Goal: Task Accomplishment & Management: Complete application form

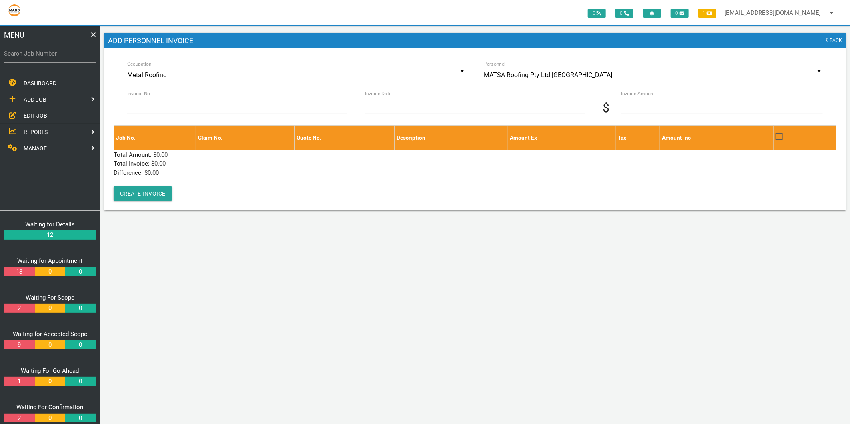
drag, startPoint x: 0, startPoint y: 0, endPoint x: 34, endPoint y: 55, distance: 64.9
click at [34, 55] on label "Search Job Number" at bounding box center [50, 53] width 92 height 9
click at [34, 55] on input "Search Job Number" at bounding box center [50, 53] width 92 height 18
type input "1749"
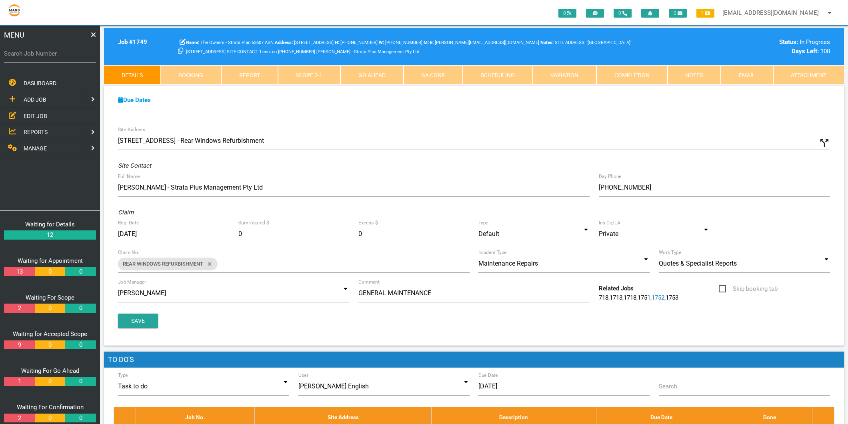
click at [29, 52] on label "Search Job Number" at bounding box center [50, 53] width 92 height 9
click at [29, 52] on input "Search Job Number" at bounding box center [50, 53] width 92 height 18
type input "1749"
click at [295, 75] on link "Scope 2 - 1" at bounding box center [309, 74] width 63 height 19
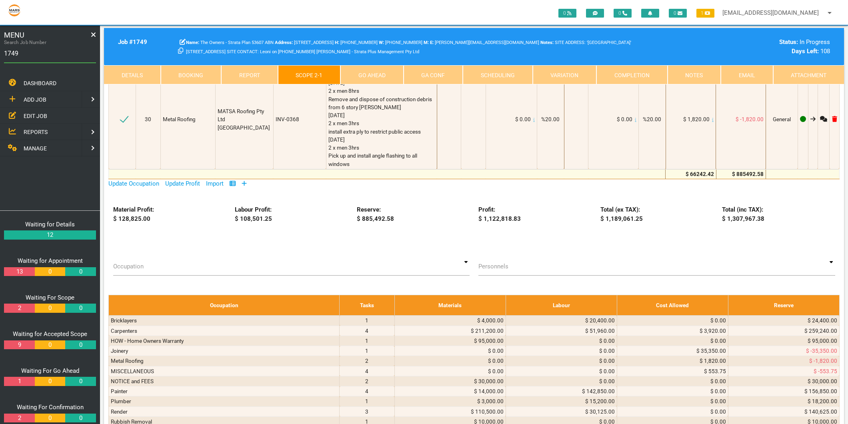
scroll to position [1645, 0]
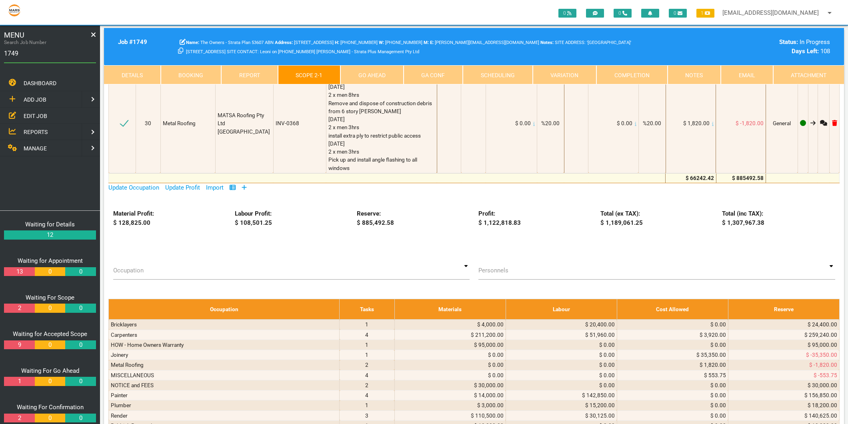
click at [246, 185] on icon at bounding box center [244, 187] width 5 height 5
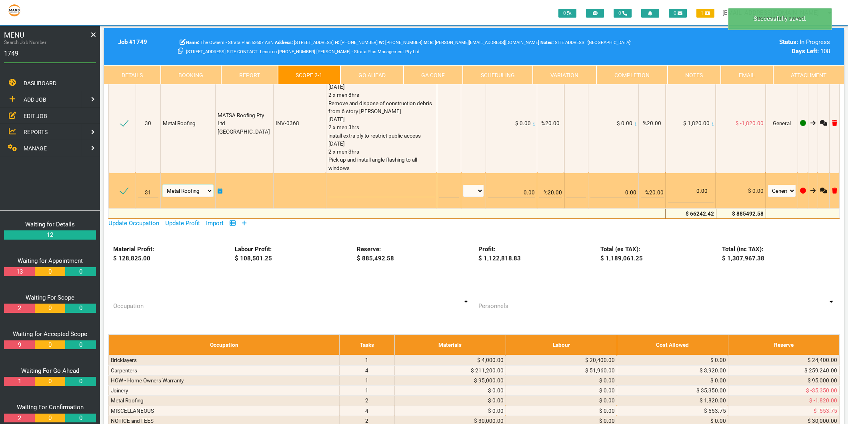
click at [196, 185] on select "Air Conditioning Asbestos Removal Awnings Blinds Bricklayers Building Inspectio…" at bounding box center [188, 191] width 50 height 12
select select "MISCELLANEOUS"
click at [164, 185] on select "Air Conditioning Asbestos Removal Awnings Blinds Bricklayers Building Inspectio…" at bounding box center [188, 191] width 50 height 12
click at [340, 179] on textarea at bounding box center [382, 188] width 106 height 18
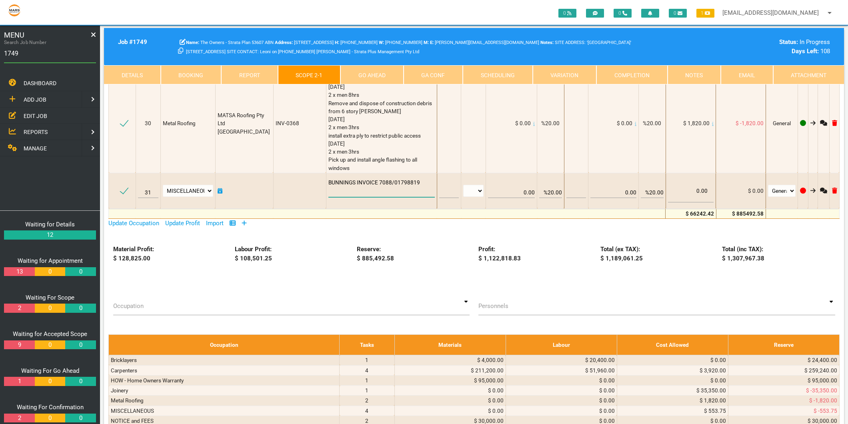
type textarea "BUNNINGS INVOICE 7088/01798819"
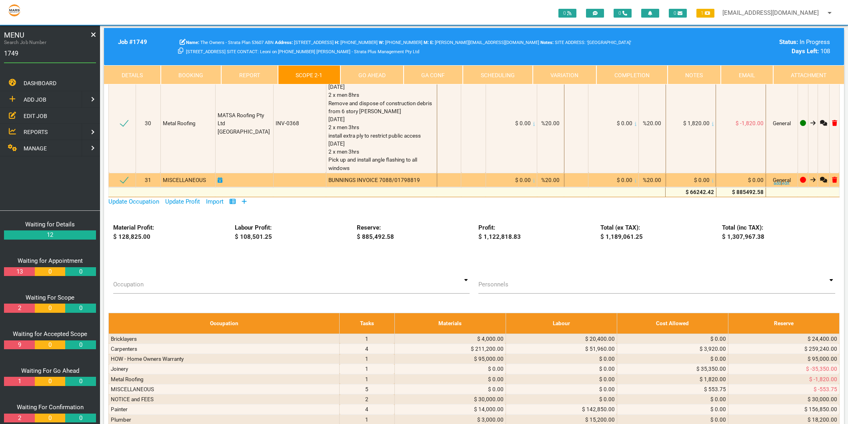
click at [409, 176] on div "BUNNINGS INVOICE 7088/01798819" at bounding box center [382, 180] width 106 height 8
click at [403, 176] on div "BUNNINGS INVOICE 7088/01798819" at bounding box center [382, 180] width 106 height 8
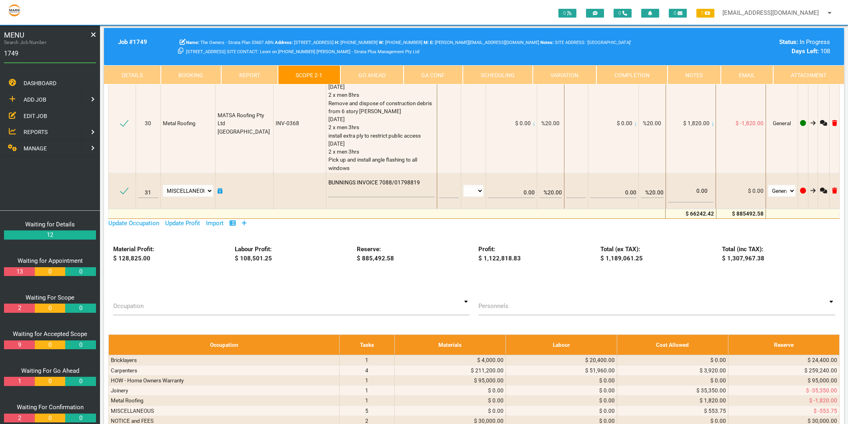
scroll to position [1605, 0]
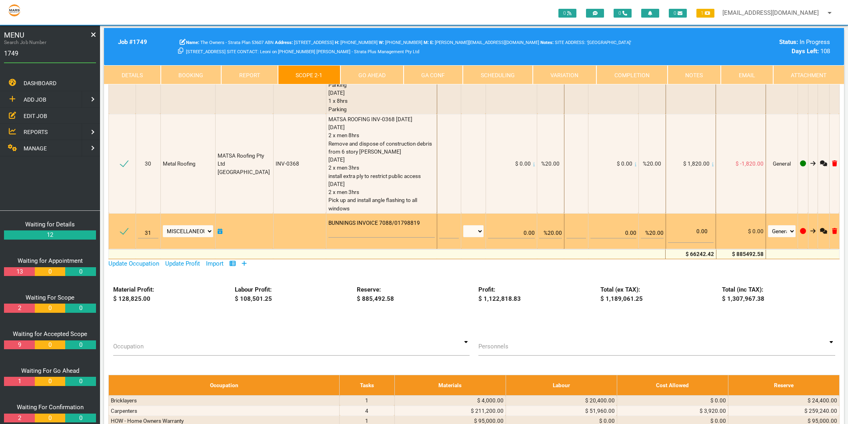
click at [405, 220] on textarea "BUNNINGS INVOICE 7088/01798819" at bounding box center [382, 229] width 106 height 18
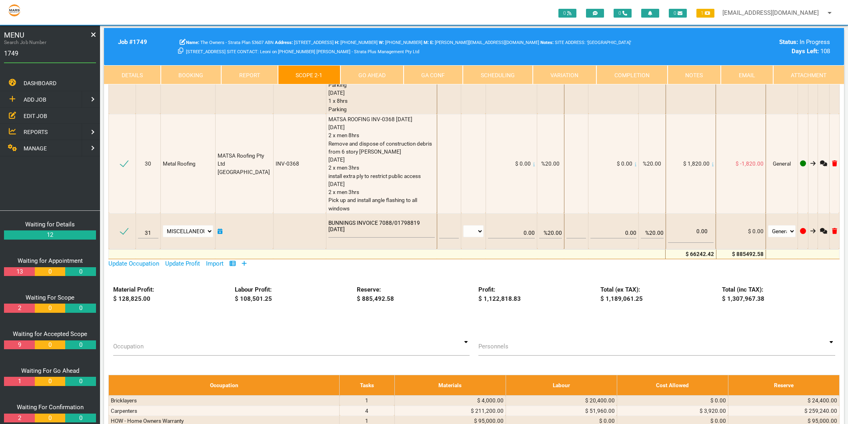
type textarea "BUNNINGS INVOICE 7088/01798819 [DATE]"
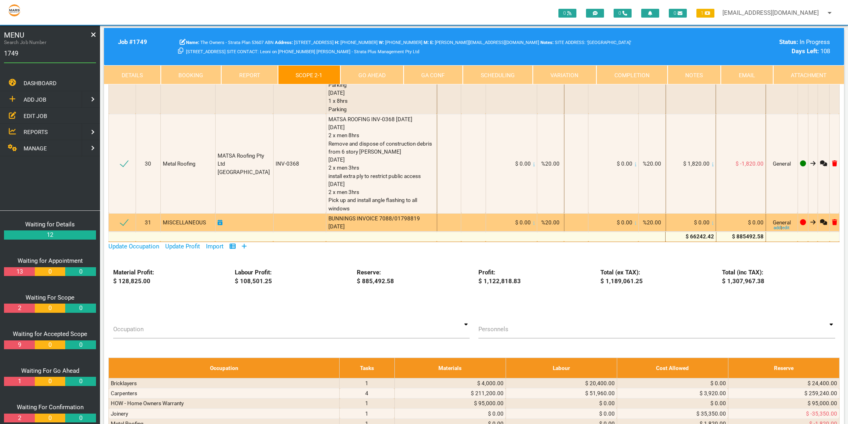
click at [373, 214] on div "BUNNINGS INVOICE 7088/01798819 [DATE]" at bounding box center [382, 222] width 106 height 16
click at [369, 214] on div "BUNNINGS INVOICE 7088/01798819 [DATE]" at bounding box center [382, 222] width 106 height 16
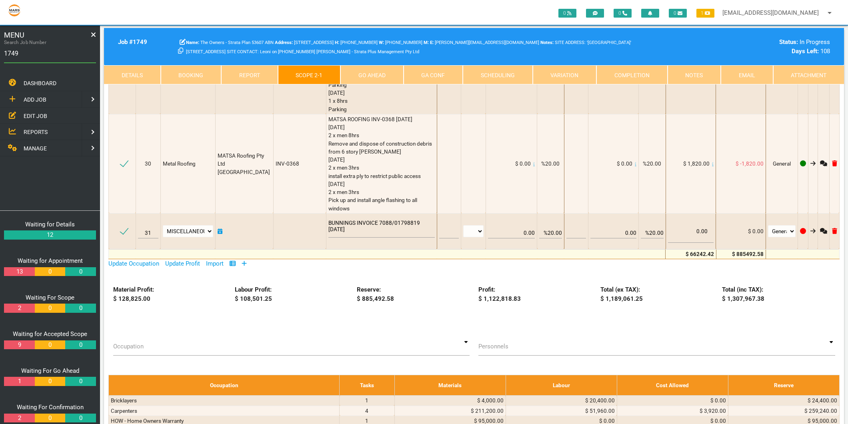
scroll to position [1564, 0]
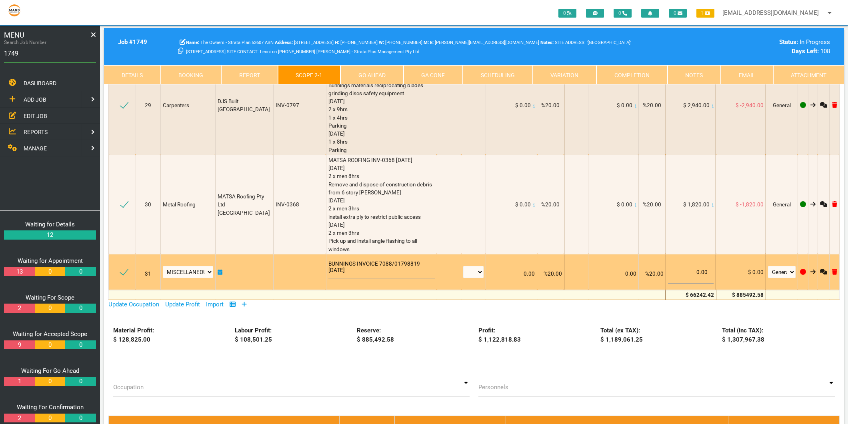
click at [349, 261] on textarea "BUNNINGS INVOICE 7088/01798819 [DATE]" at bounding box center [382, 270] width 106 height 18
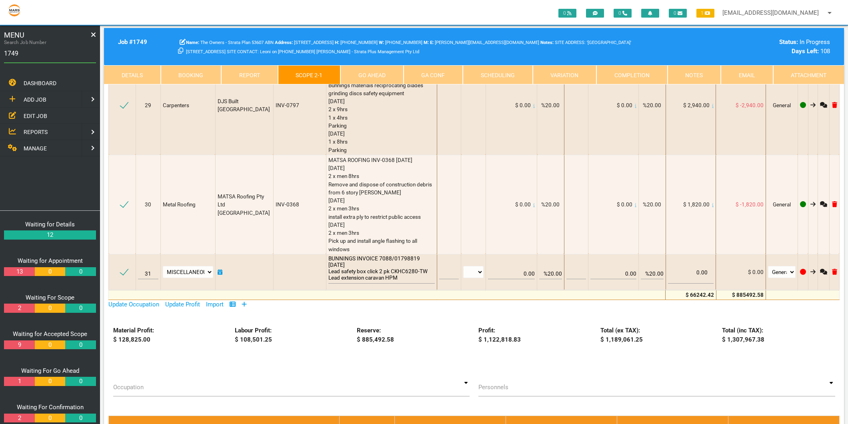
type textarea "BUNNINGS INVOICE 7088/01798819 [DATE] Lead safety box click 2 pk CKHC6280-TW Le…"
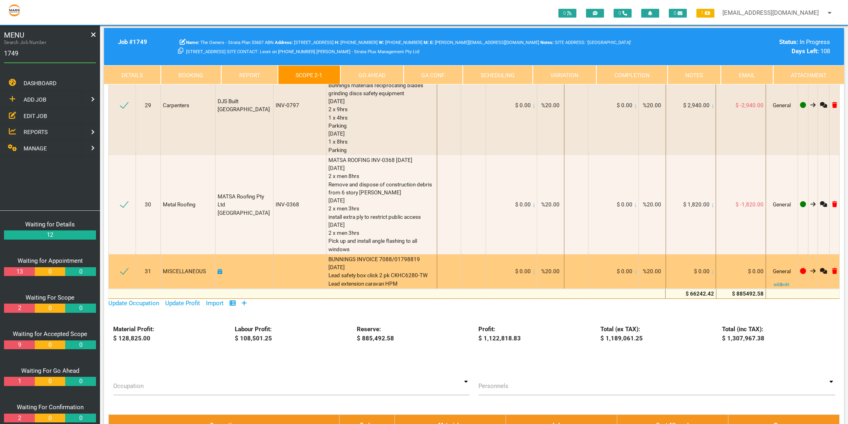
click at [712, 270] on icon at bounding box center [713, 272] width 2 height 4
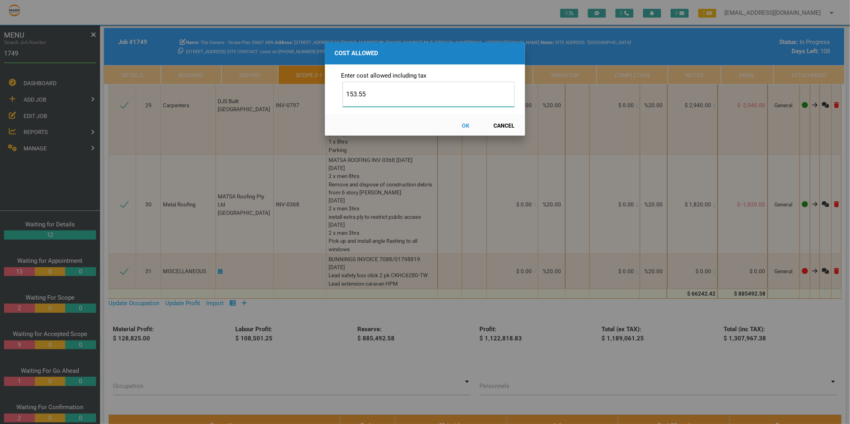
type input "153.55"
click at [463, 125] on button "OK" at bounding box center [465, 125] width 35 height 14
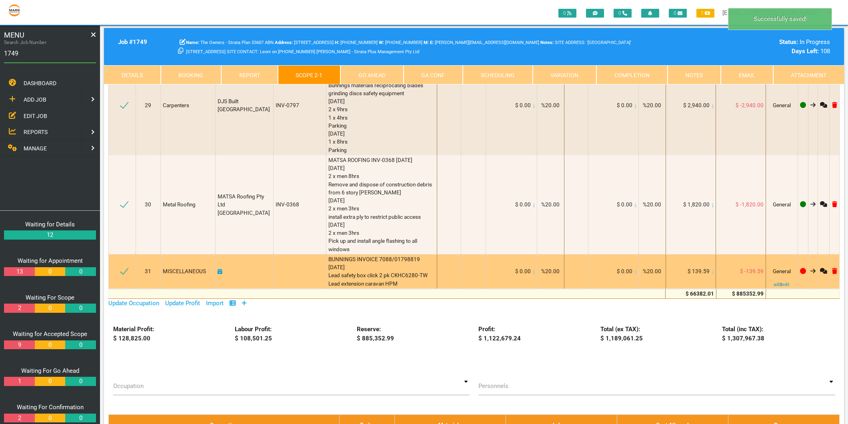
click at [222, 269] on icon at bounding box center [220, 272] width 5 height 6
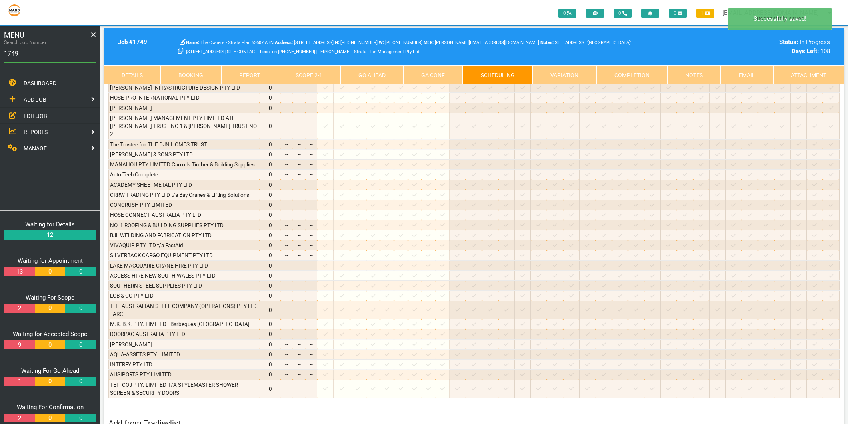
scroll to position [0, 0]
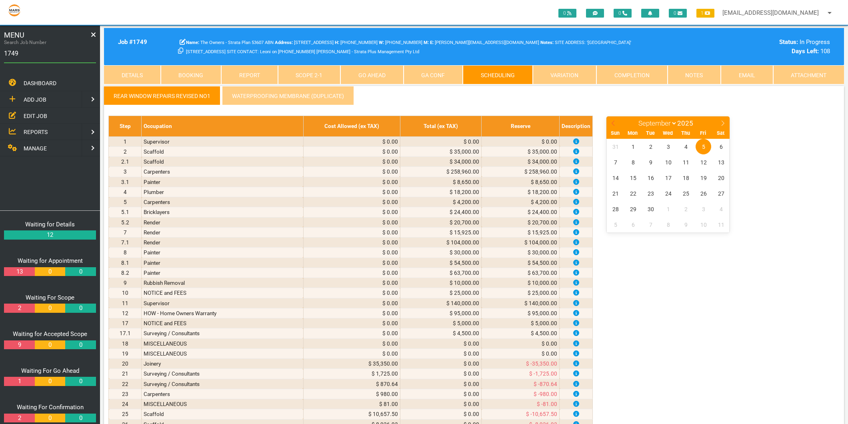
click at [613, 121] on icon at bounding box center [614, 123] width 6 height 6
select select "7"
click at [669, 176] on span "13" at bounding box center [669, 178] width 16 height 16
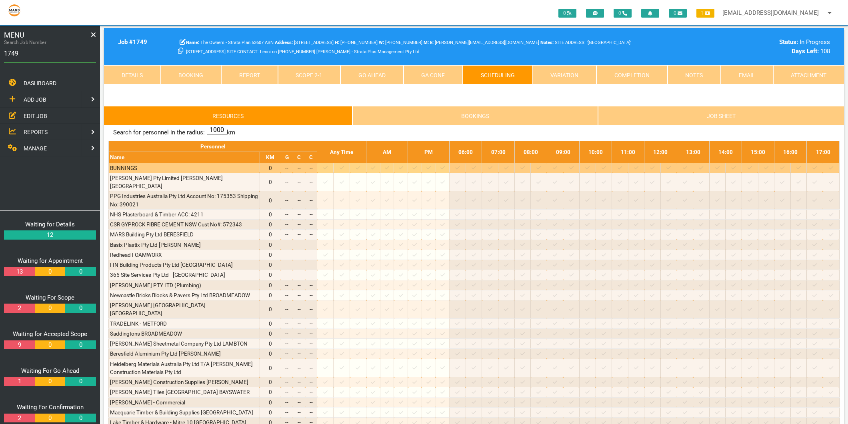
click at [328, 169] on icon at bounding box center [325, 167] width 4 height 5
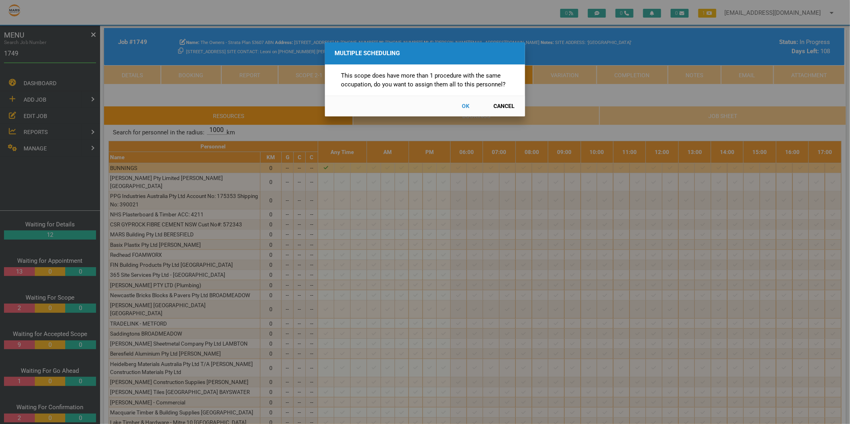
click at [509, 105] on button "Cancel" at bounding box center [504, 106] width 35 height 14
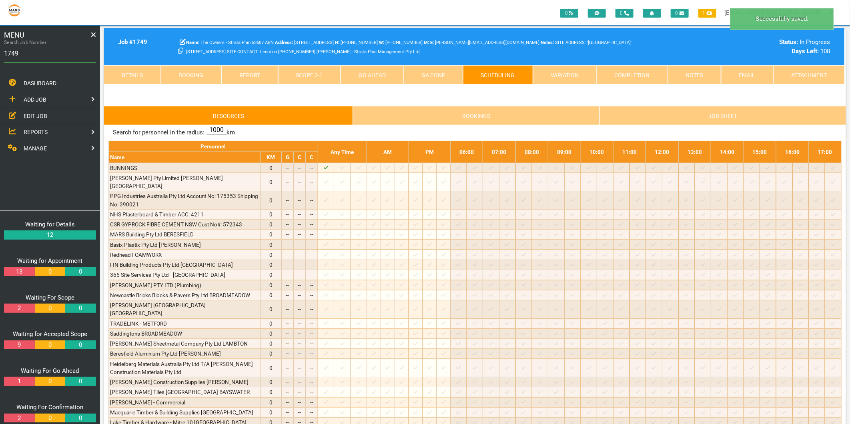
click at [310, 73] on div "Multiple Scheduling This scope does have more than 1 procedure with the same oc…" at bounding box center [425, 212] width 850 height 424
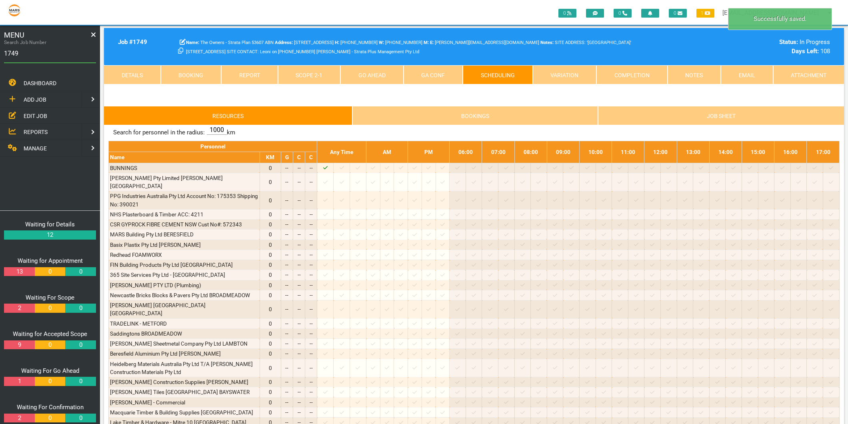
click at [310, 73] on link "Scope 2 - 1" at bounding box center [309, 74] width 63 height 19
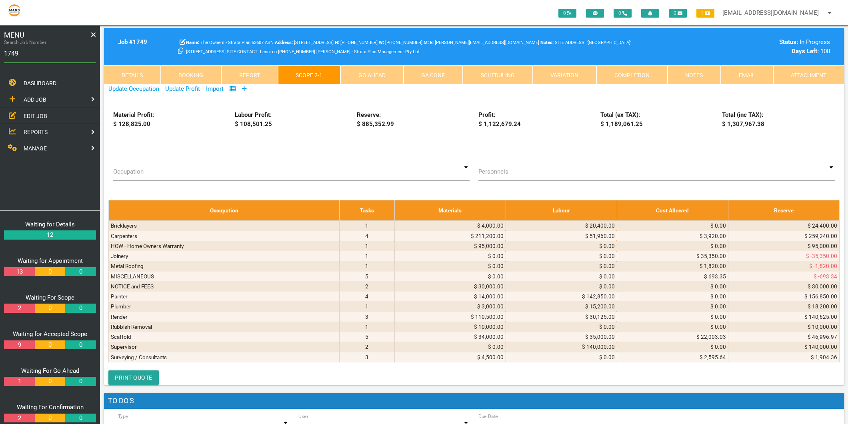
scroll to position [1556, 0]
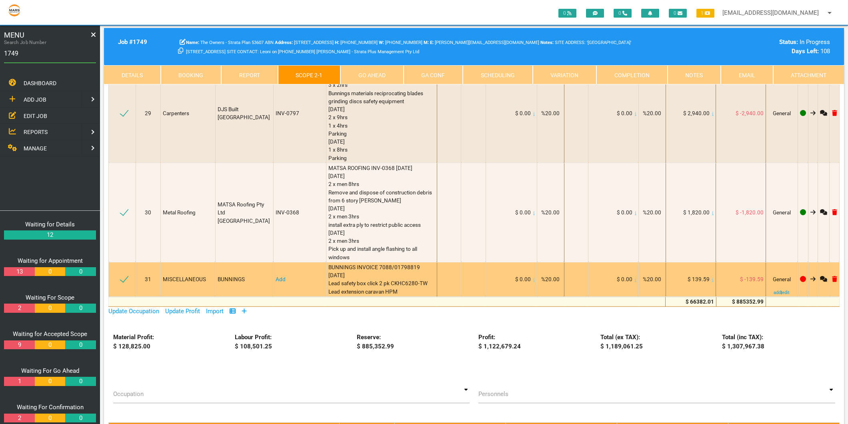
click at [277, 276] on link "Add" at bounding box center [281, 279] width 10 height 6
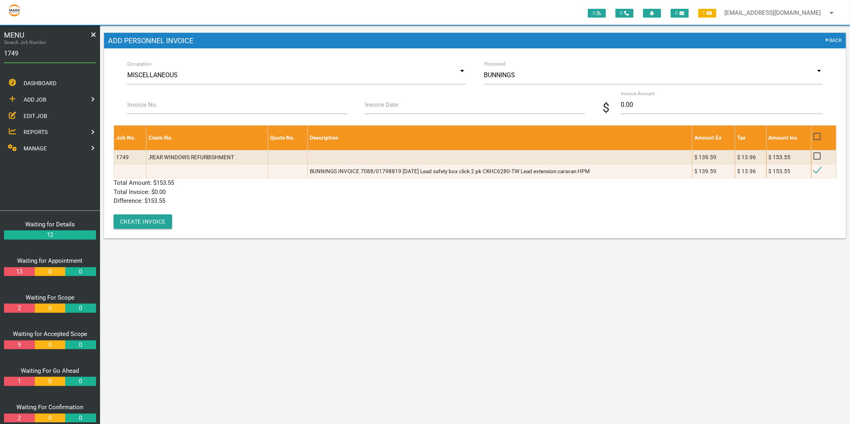
click at [149, 102] on label "Invoice No." at bounding box center [142, 104] width 30 height 9
click at [149, 102] on input "Invoice No." at bounding box center [237, 105] width 220 height 18
type input "7088/01798819"
click at [391, 107] on label "Invoice Date" at bounding box center [381, 104] width 33 height 9
click at [391, 107] on input "Invoice Date" at bounding box center [475, 105] width 220 height 18
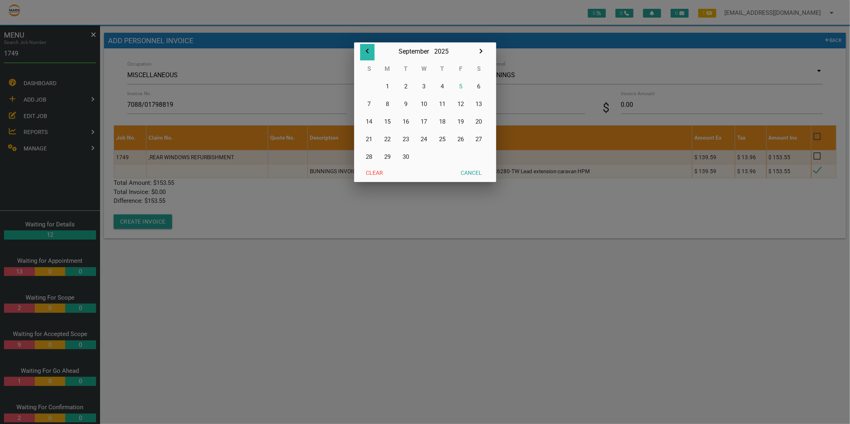
click at [369, 53] on icon "button" at bounding box center [368, 51] width 10 height 10
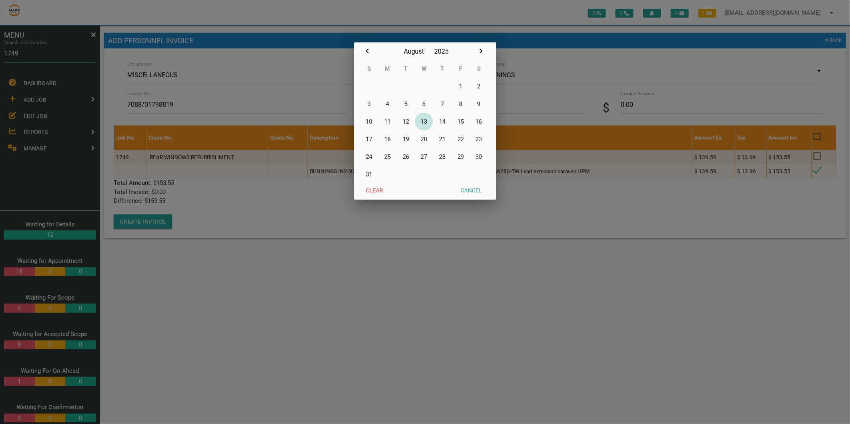
click at [427, 120] on button "13" at bounding box center [424, 122] width 18 height 18
type input "[DATE]"
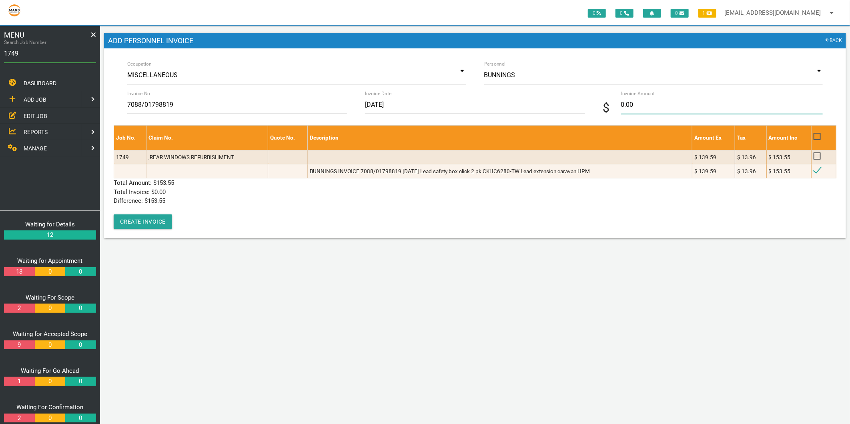
click at [646, 107] on input "0.00" at bounding box center [722, 105] width 202 height 18
type input "153.55"
click at [191, 201] on p "Difference: $ 153.55" at bounding box center [475, 200] width 723 height 9
click at [146, 215] on button "Create Invoice" at bounding box center [143, 221] width 58 height 14
